Goal: Navigation & Orientation: Find specific page/section

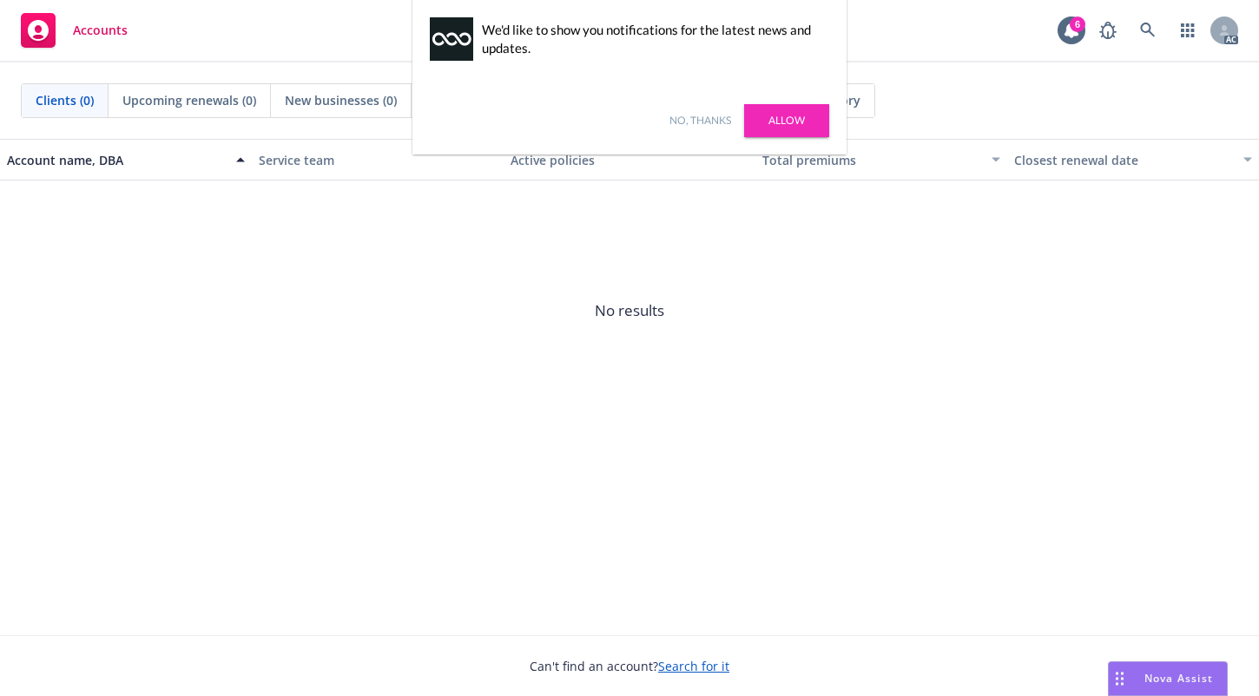
click at [706, 116] on link "No, thanks" at bounding box center [701, 121] width 62 height 16
